Goal: Transaction & Acquisition: Purchase product/service

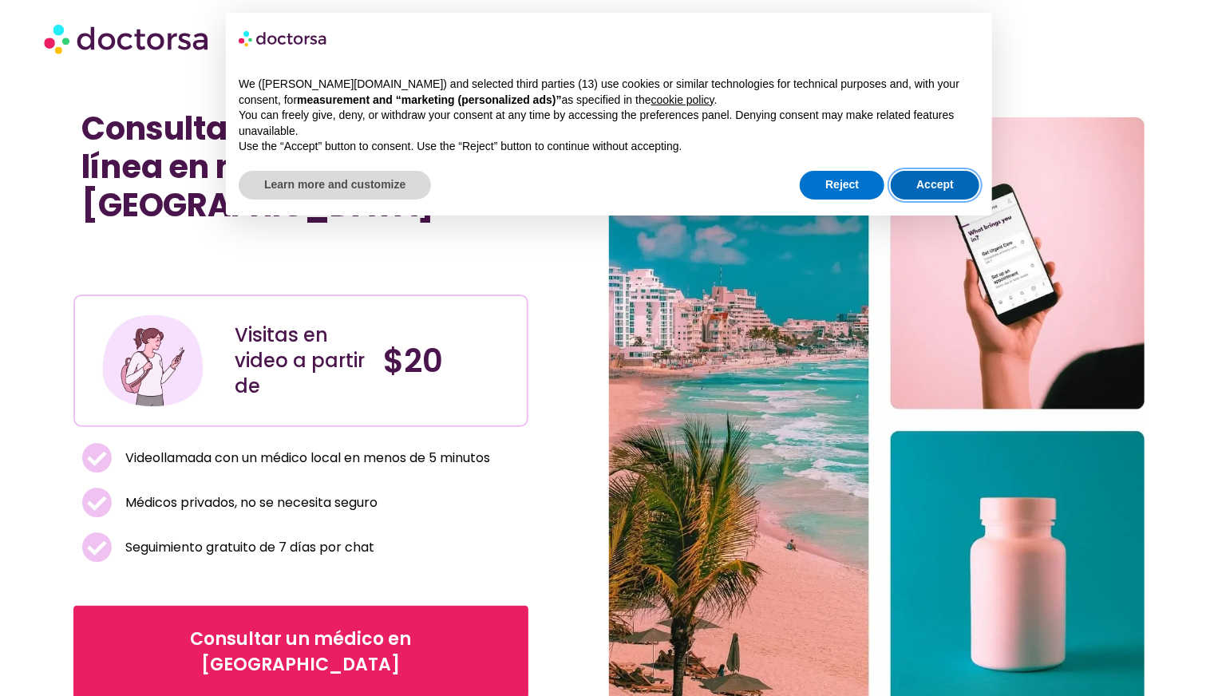
click at [942, 190] on button "Accept" at bounding box center [935, 185] width 89 height 29
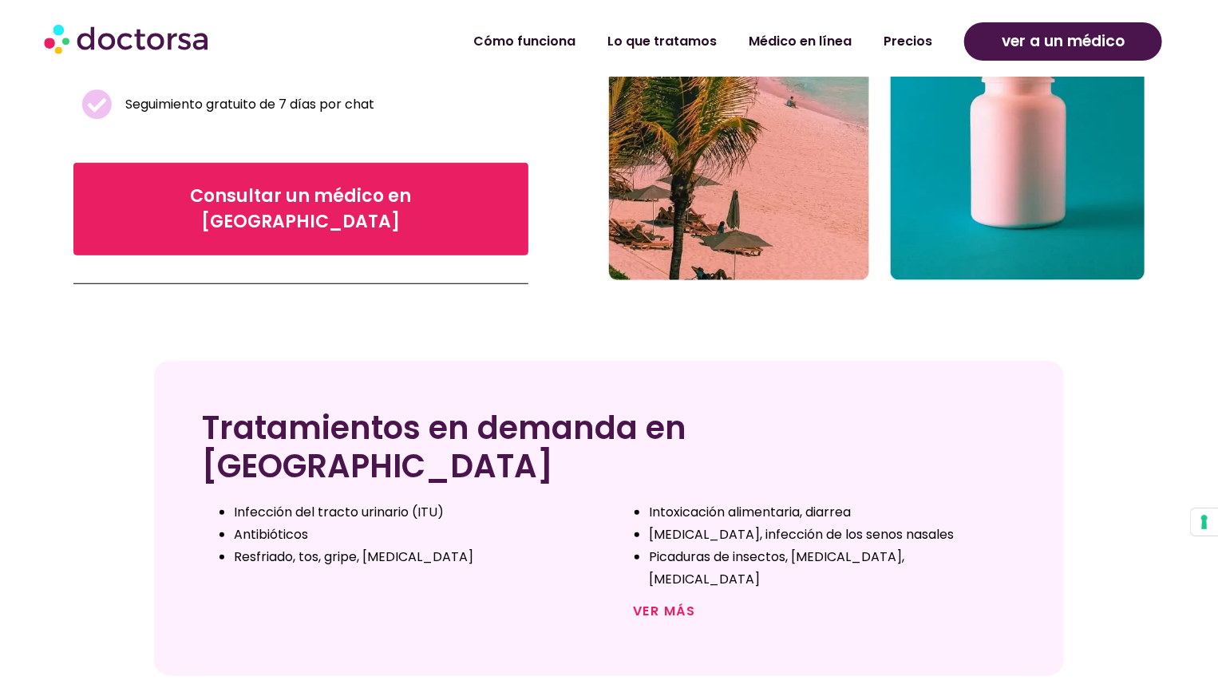
scroll to position [511, 0]
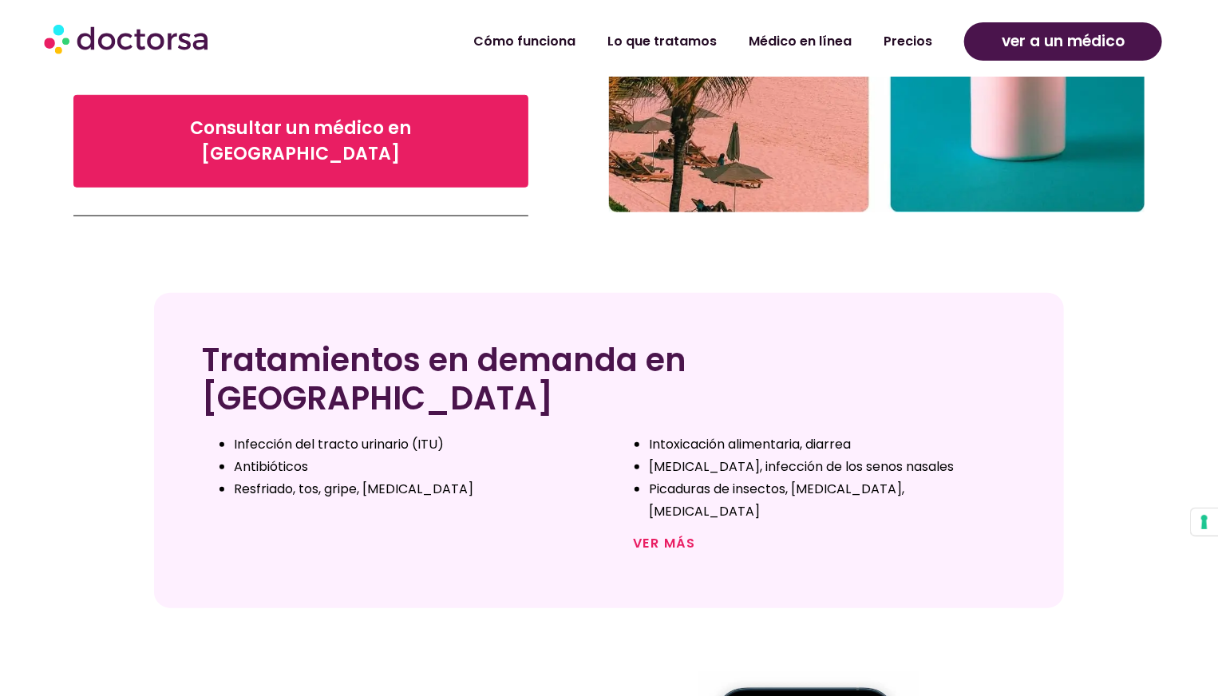
click at [655, 531] on div "Ver más" at bounding box center [816, 550] width 415 height 38
click at [655, 534] on font "Ver más" at bounding box center [664, 543] width 63 height 18
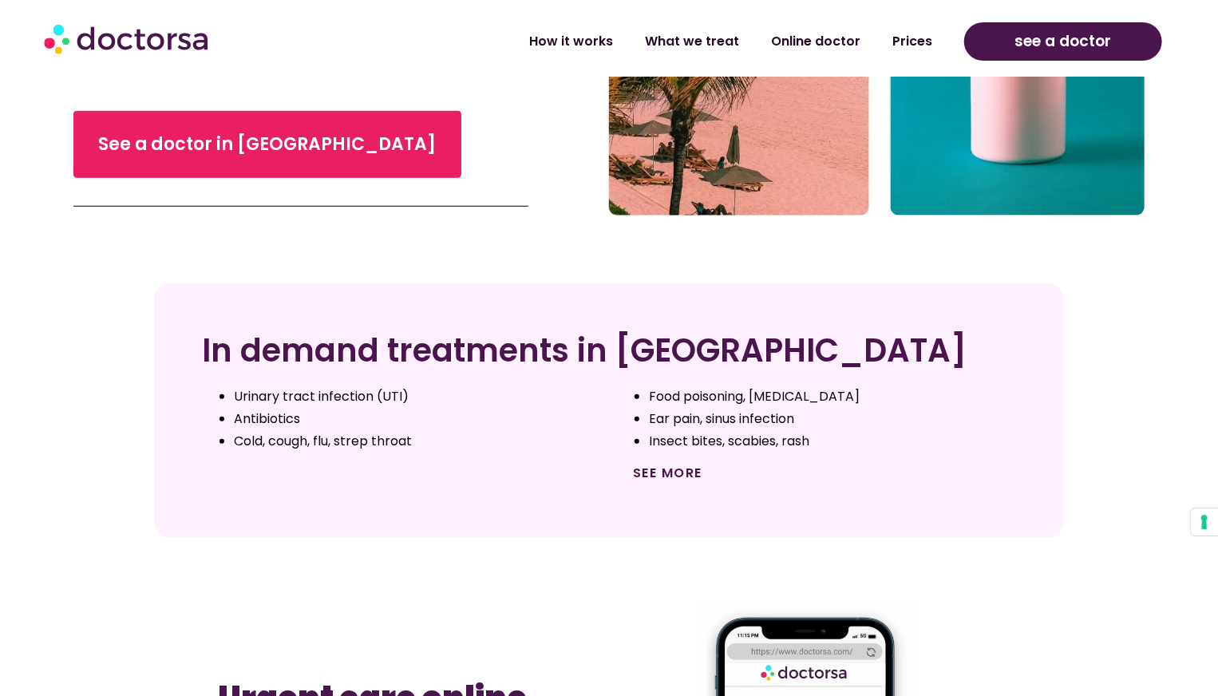
scroll to position [469, 0]
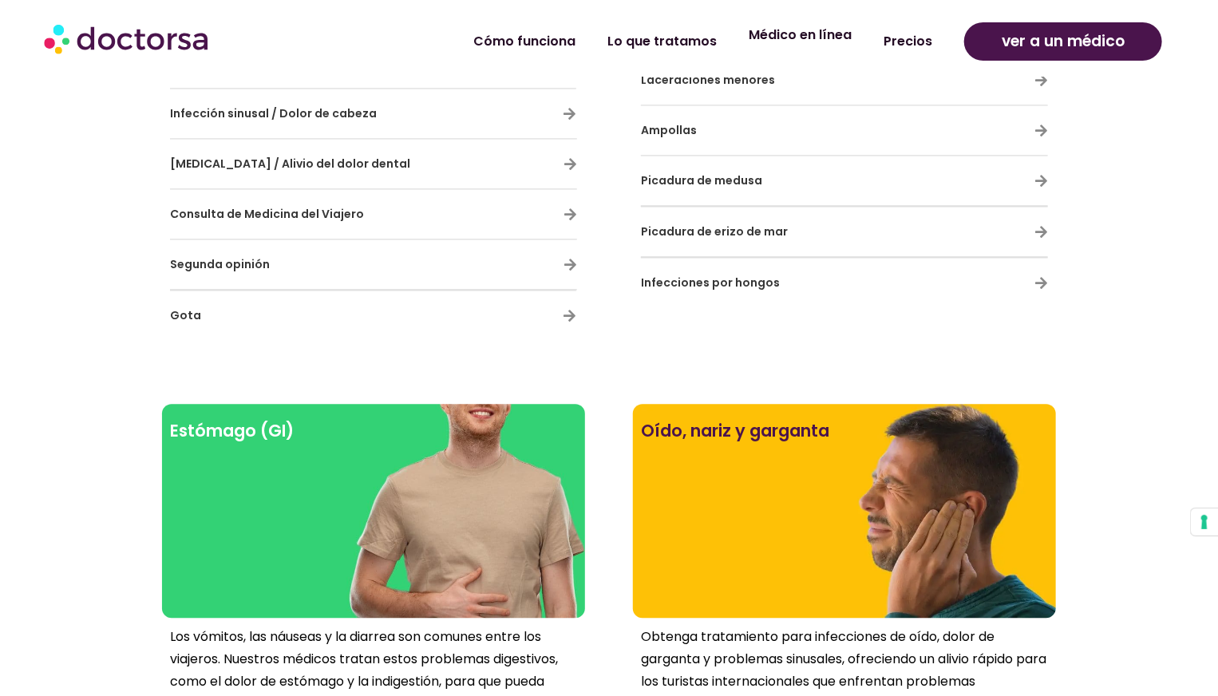
scroll to position [1659, 0]
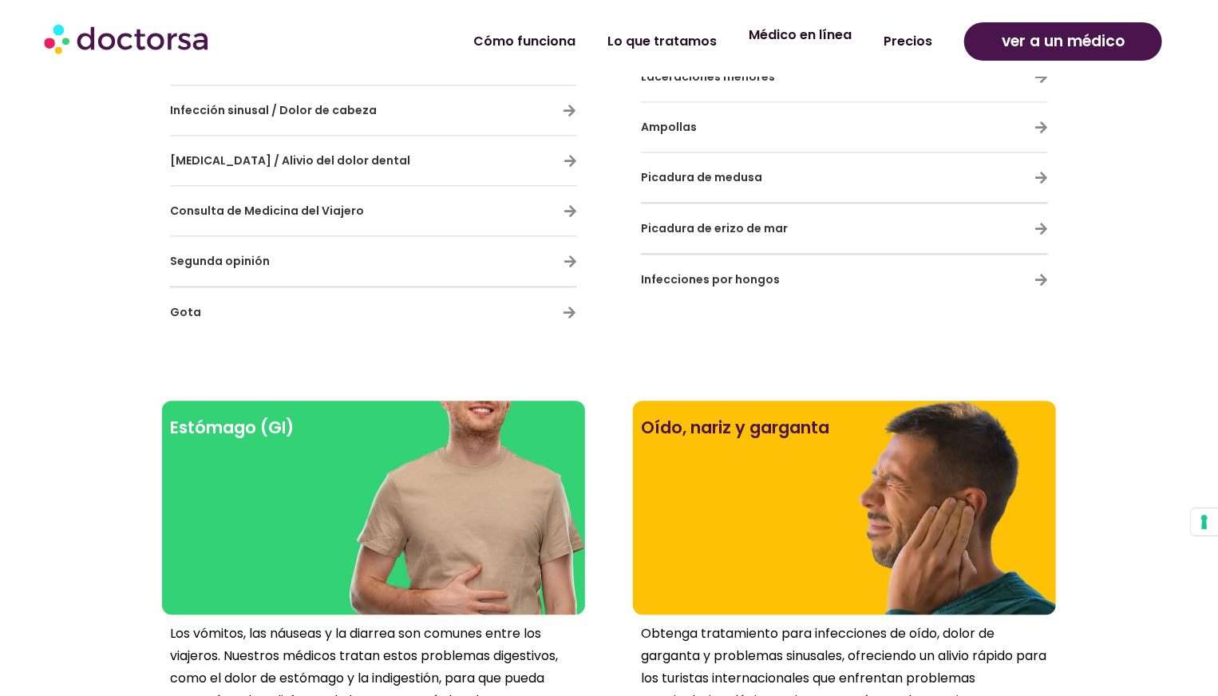
click at [802, 38] on font "Médico en línea" at bounding box center [800, 35] width 103 height 18
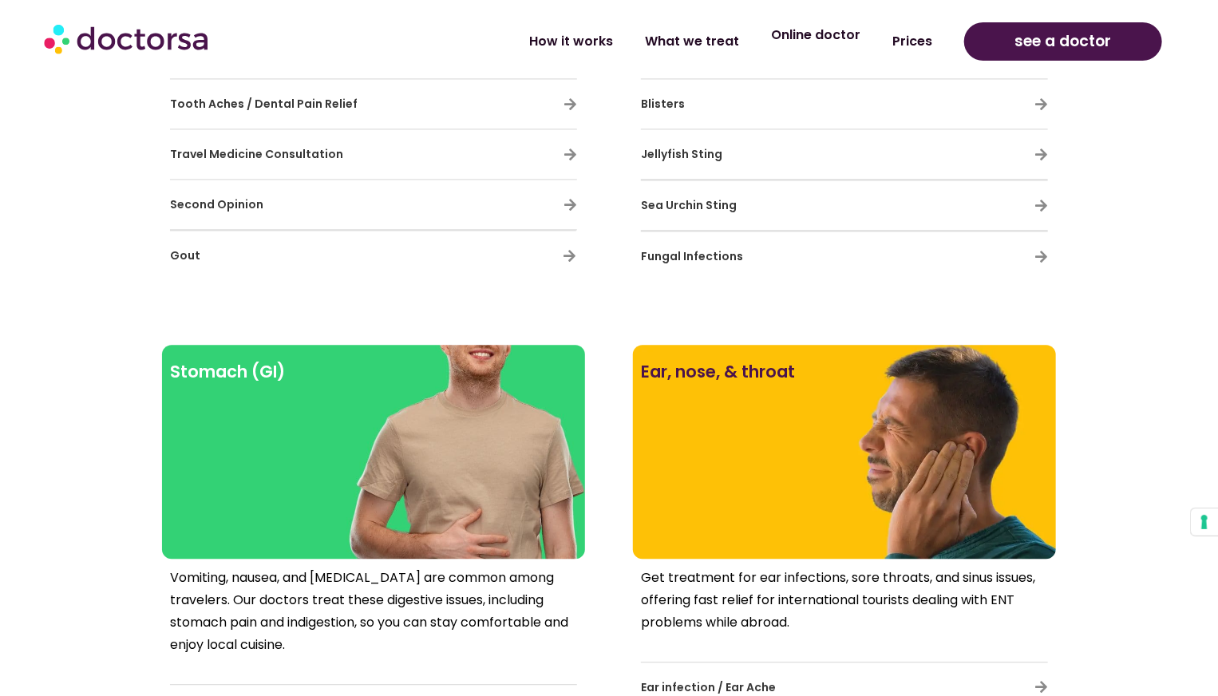
scroll to position [1632, 0]
